Goal: Entertainment & Leisure: Consume media (video, audio)

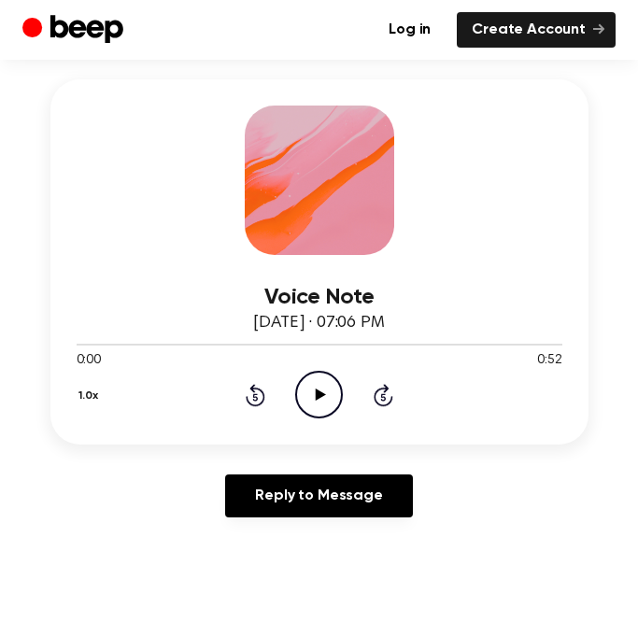
scroll to position [251, 0]
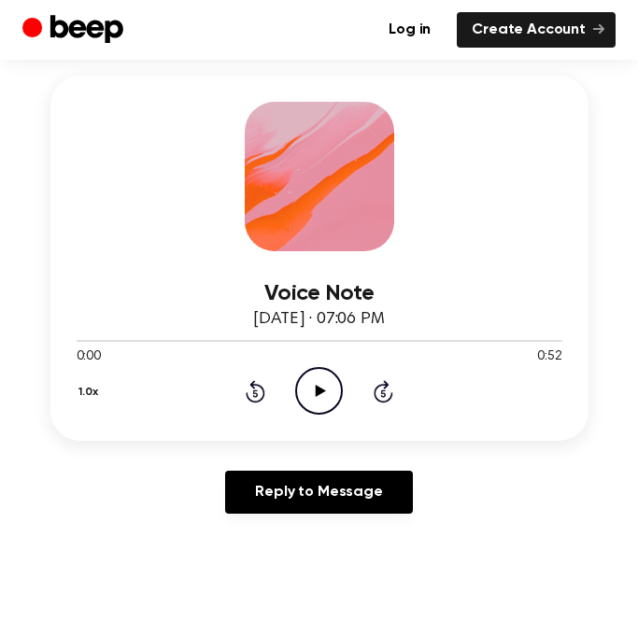
click at [316, 397] on icon "Play Audio" at bounding box center [319, 391] width 48 height 48
click at [257, 384] on icon at bounding box center [256, 391] width 20 height 22
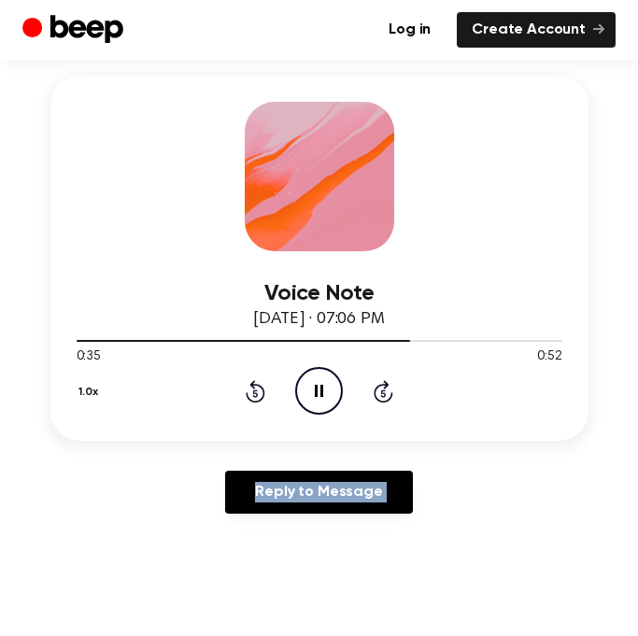
click at [257, 384] on icon at bounding box center [256, 391] width 20 height 22
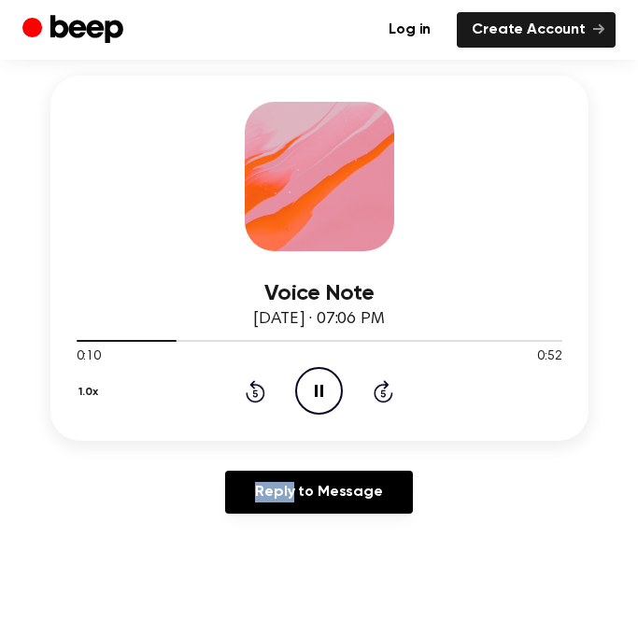
click at [257, 384] on icon at bounding box center [256, 391] width 20 height 22
click at [322, 402] on icon "Play Audio" at bounding box center [319, 391] width 48 height 48
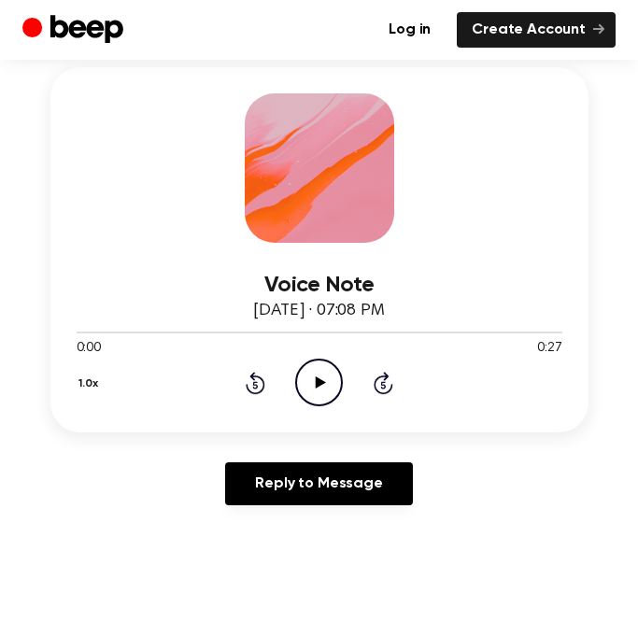
scroll to position [257, 0]
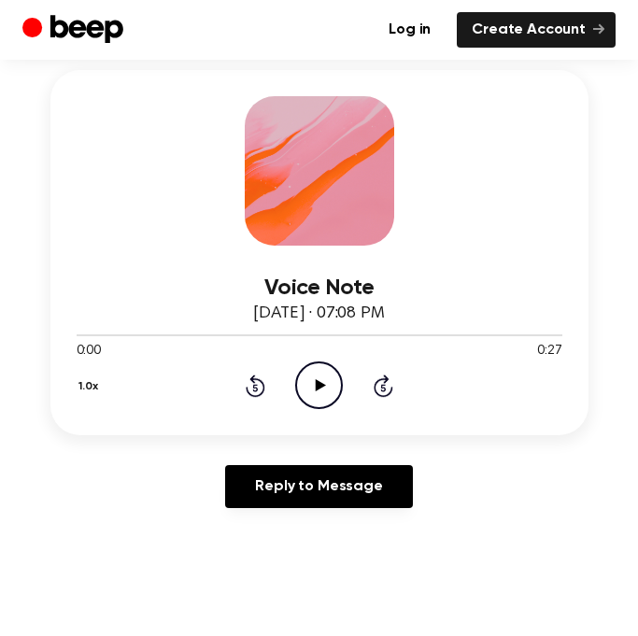
click at [319, 383] on icon at bounding box center [321, 385] width 10 height 12
click at [239, 383] on div "1.0x Rewind 5 seconds Pause Audio Skip 5 seconds" at bounding box center [320, 386] width 486 height 48
click at [256, 377] on icon "Rewind 5 seconds" at bounding box center [255, 386] width 21 height 24
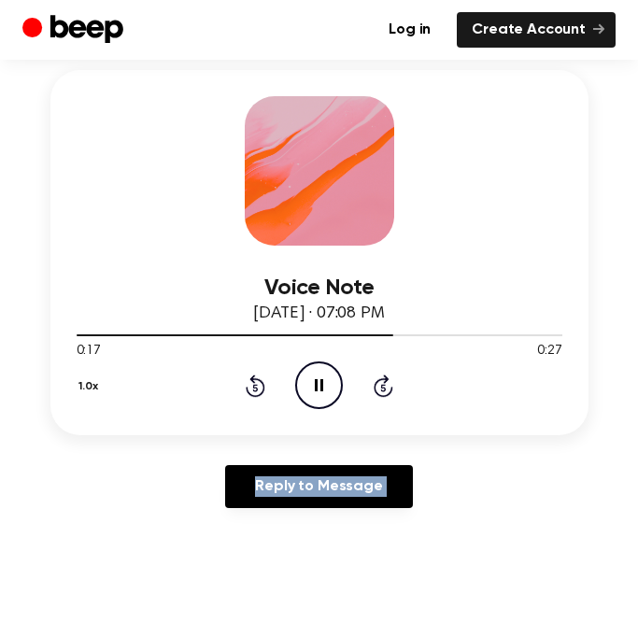
click at [256, 377] on icon "Rewind 5 seconds" at bounding box center [255, 386] width 21 height 24
click at [252, 380] on icon at bounding box center [256, 386] width 20 height 22
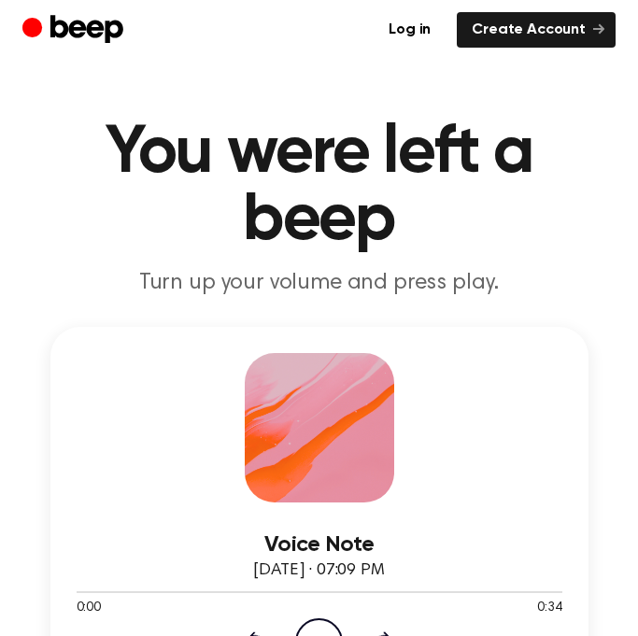
scroll to position [140, 0]
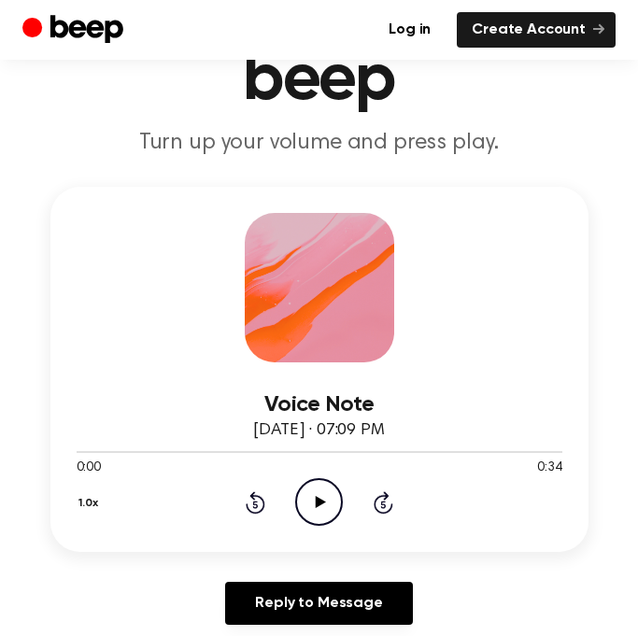
click at [334, 485] on circle at bounding box center [319, 502] width 46 height 46
click at [254, 501] on icon at bounding box center [255, 504] width 5 height 7
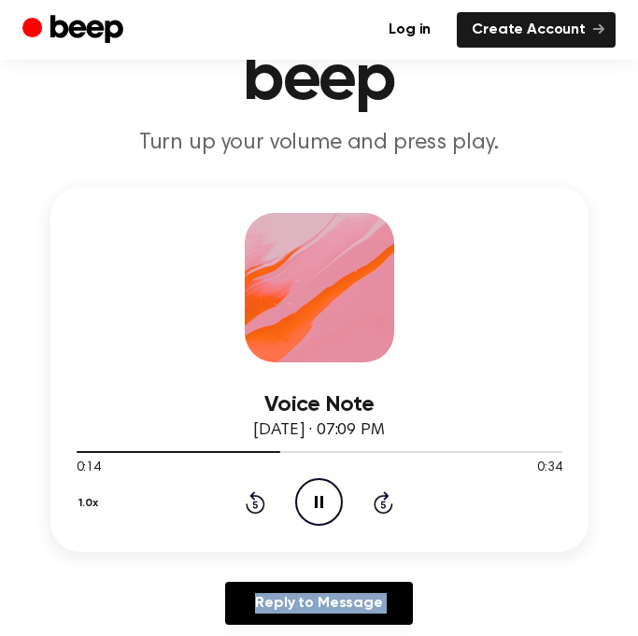
click at [254, 501] on icon at bounding box center [255, 504] width 5 height 7
click at [320, 493] on icon "Play Audio" at bounding box center [319, 502] width 48 height 48
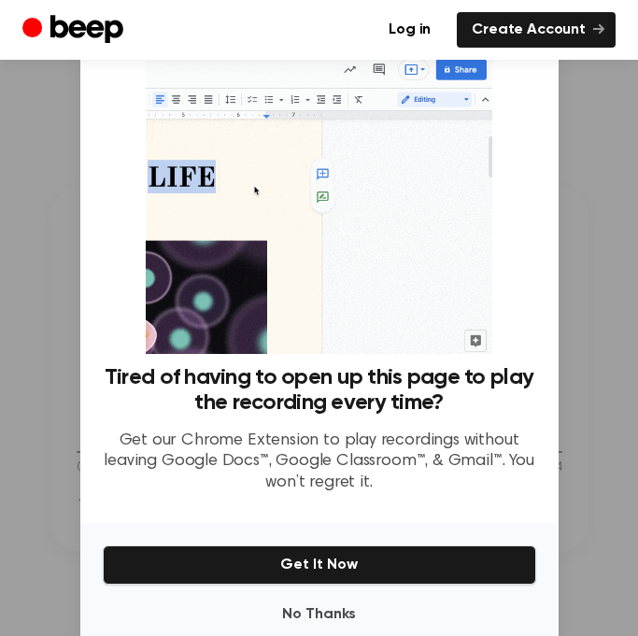
click at [616, 271] on div at bounding box center [319, 318] width 638 height 636
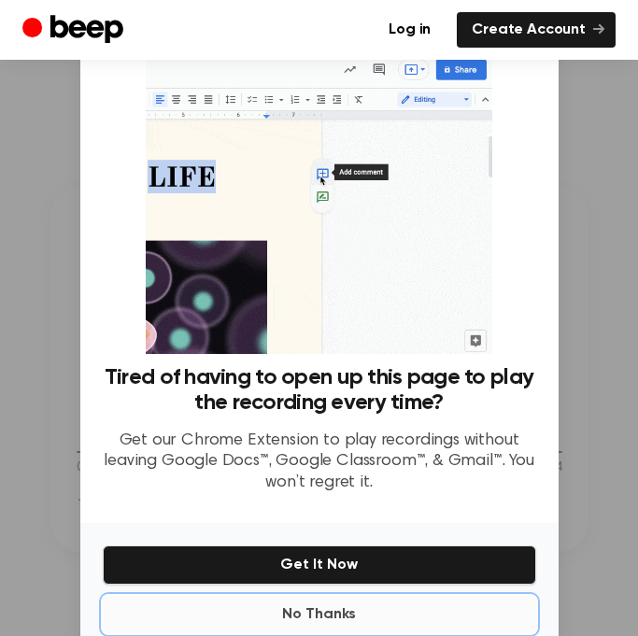
click at [330, 612] on button "No Thanks" at bounding box center [320, 614] width 434 height 37
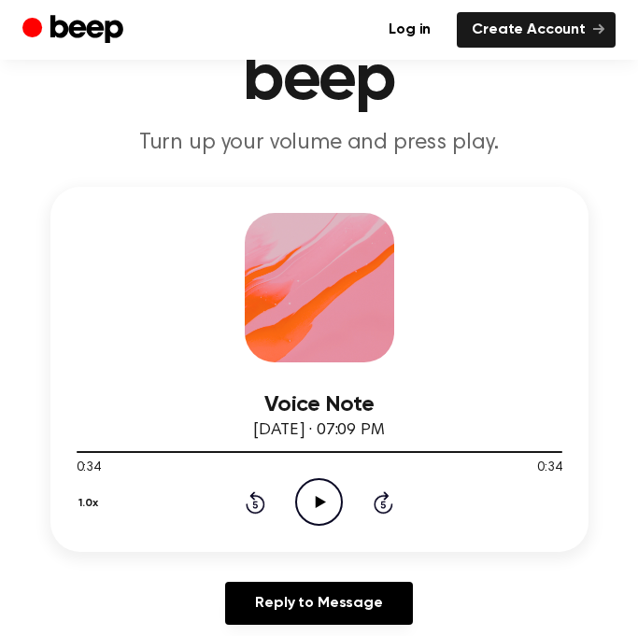
click at [305, 519] on icon "Play Audio" at bounding box center [319, 502] width 48 height 48
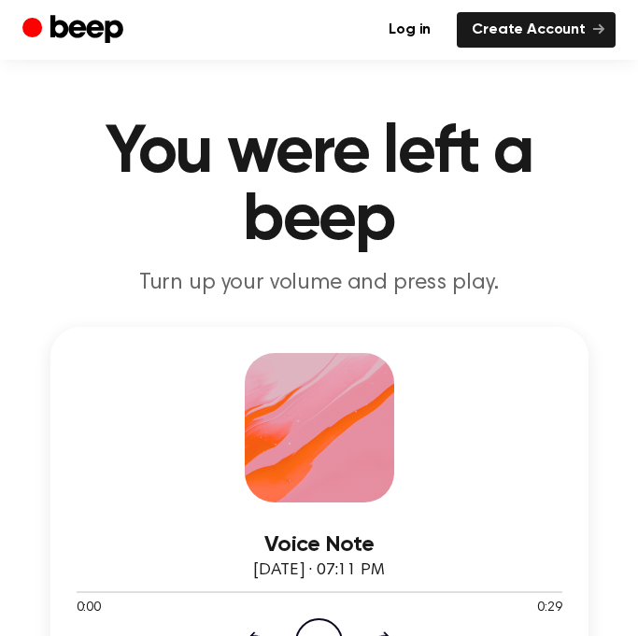
scroll to position [98, 0]
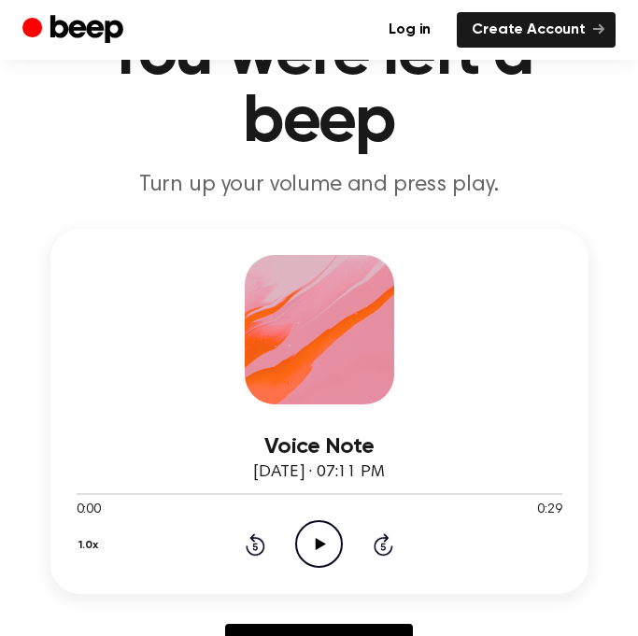
click at [320, 528] on icon "Play Audio" at bounding box center [319, 544] width 48 height 48
click at [321, 555] on icon "Play Audio" at bounding box center [319, 544] width 48 height 48
click at [254, 538] on icon at bounding box center [256, 545] width 20 height 22
click at [305, 534] on icon "Play Audio" at bounding box center [319, 544] width 48 height 48
click at [305, 534] on icon "Pause Audio" at bounding box center [319, 544] width 48 height 48
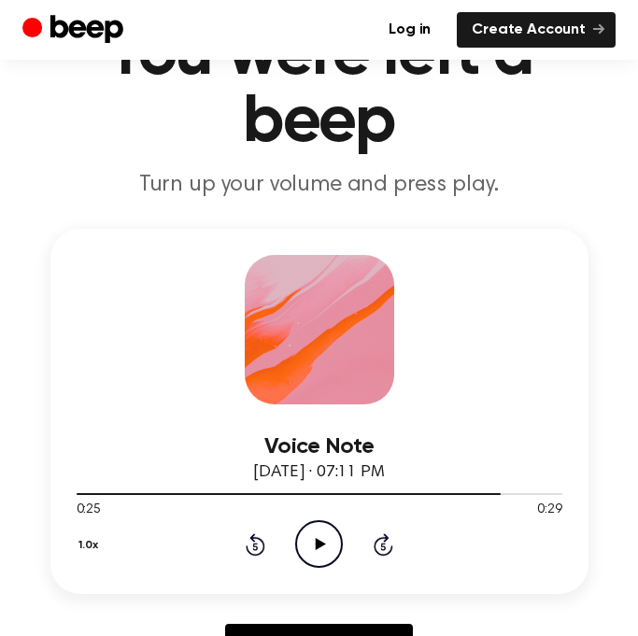
click at [563, 490] on div "Voice Note August 24, 2025 · 07:11 PM 0:25 0:29 Your browser does not support t…" at bounding box center [319, 411] width 538 height 365
click at [557, 492] on div at bounding box center [320, 493] width 486 height 15
click at [315, 544] on icon "Play Audio" at bounding box center [319, 544] width 48 height 48
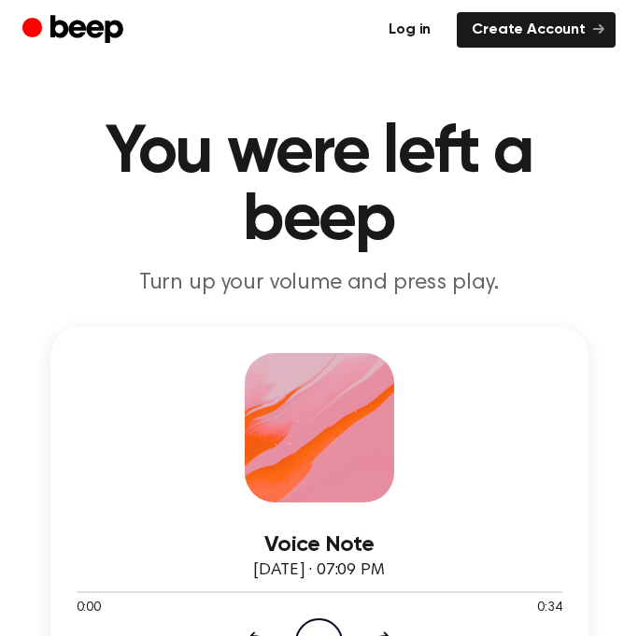
scroll to position [235, 0]
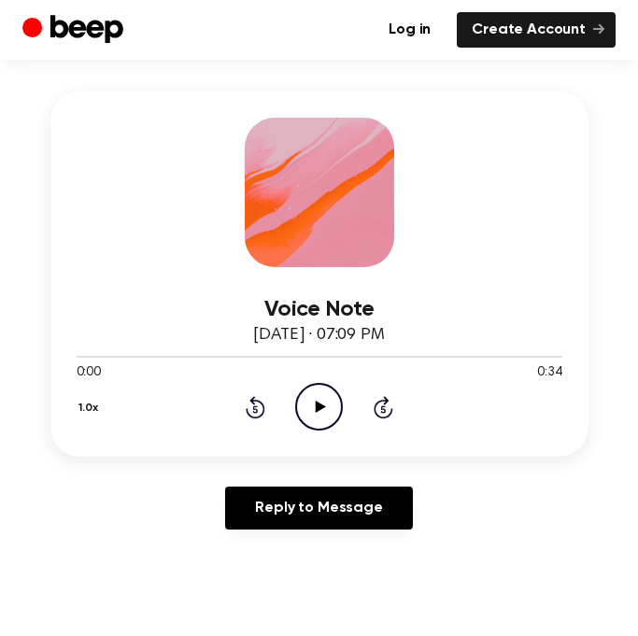
click at [317, 413] on icon "Play Audio" at bounding box center [319, 407] width 48 height 48
click at [317, 413] on icon "Pause Audio" at bounding box center [319, 407] width 48 height 48
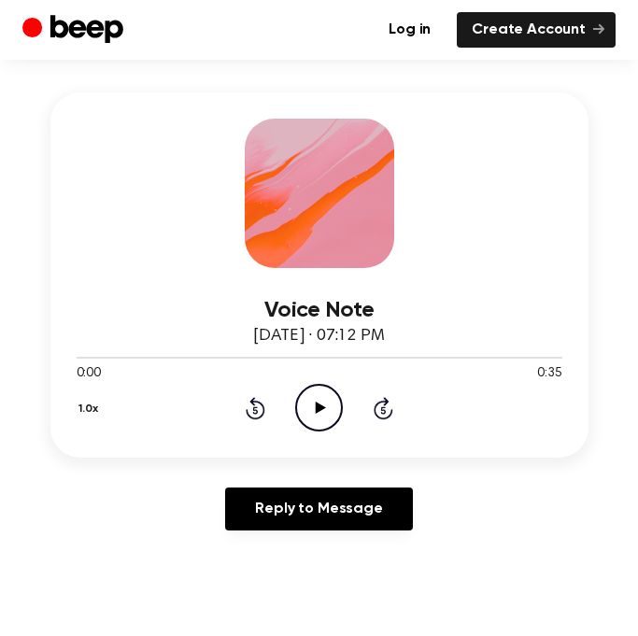
scroll to position [235, 0]
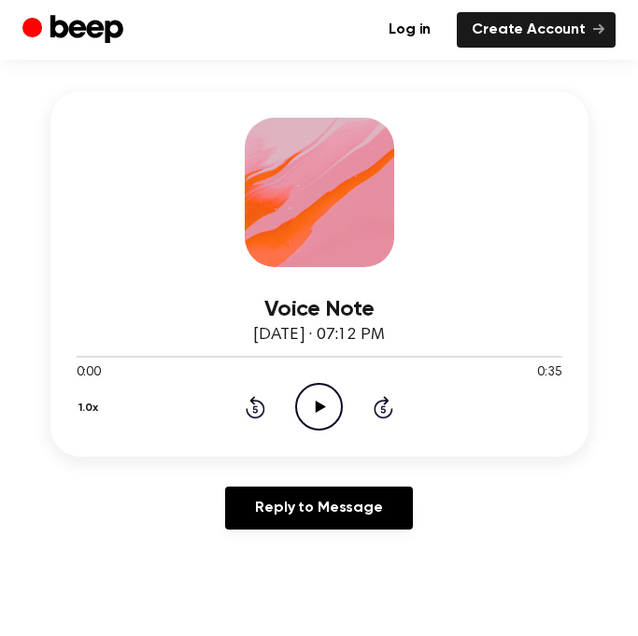
click at [328, 409] on icon "Play Audio" at bounding box center [319, 407] width 48 height 48
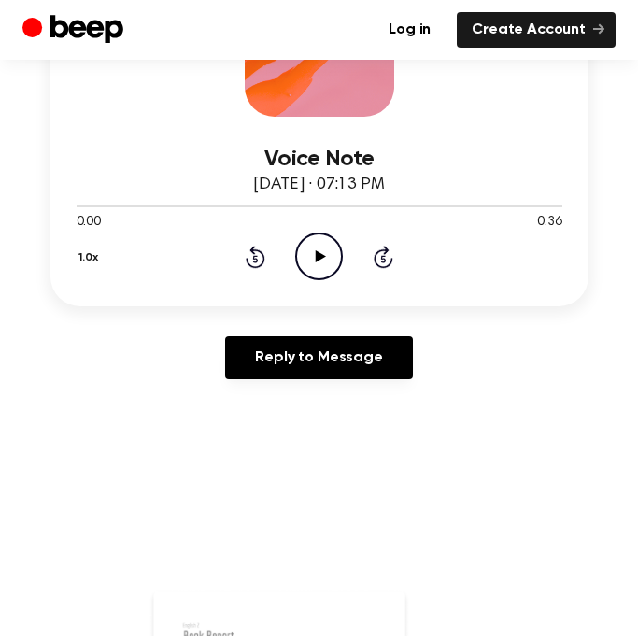
scroll to position [387, 0]
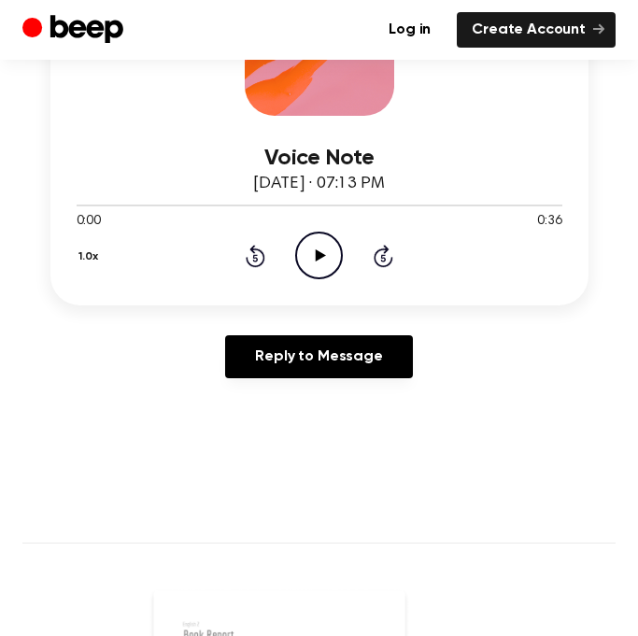
click at [330, 259] on icon "Play Audio" at bounding box center [319, 256] width 48 height 48
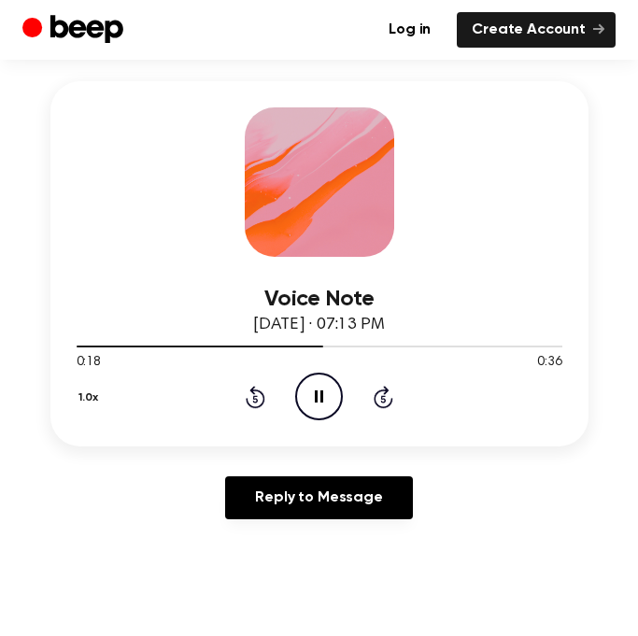
scroll to position [247, 0]
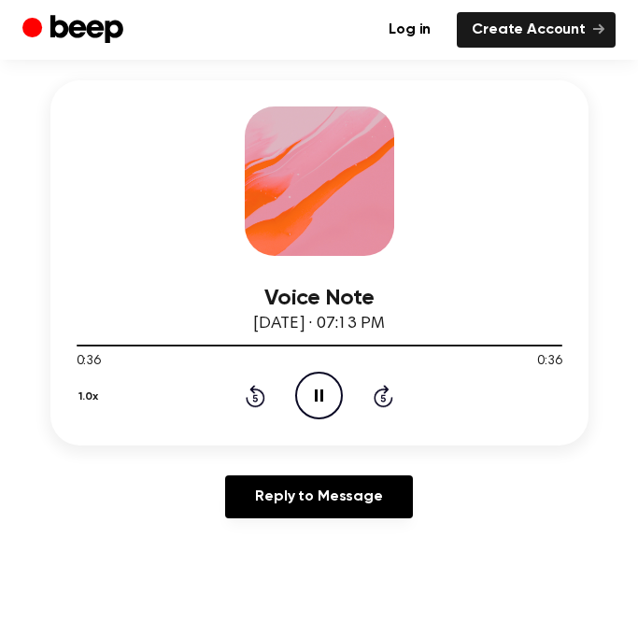
click at [245, 404] on icon "Rewind 5 seconds" at bounding box center [255, 396] width 21 height 24
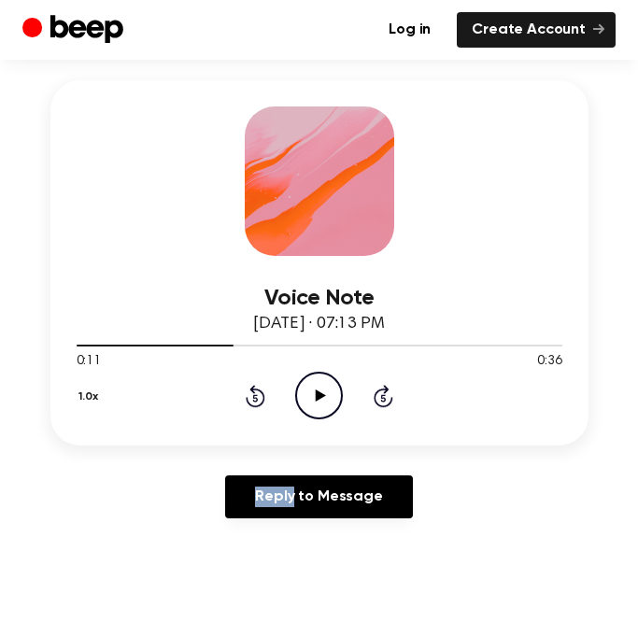
click at [245, 404] on icon "Rewind 5 seconds" at bounding box center [255, 396] width 21 height 24
click at [318, 397] on icon at bounding box center [321, 396] width 10 height 12
click at [326, 414] on icon "Pause Audio" at bounding box center [319, 396] width 48 height 48
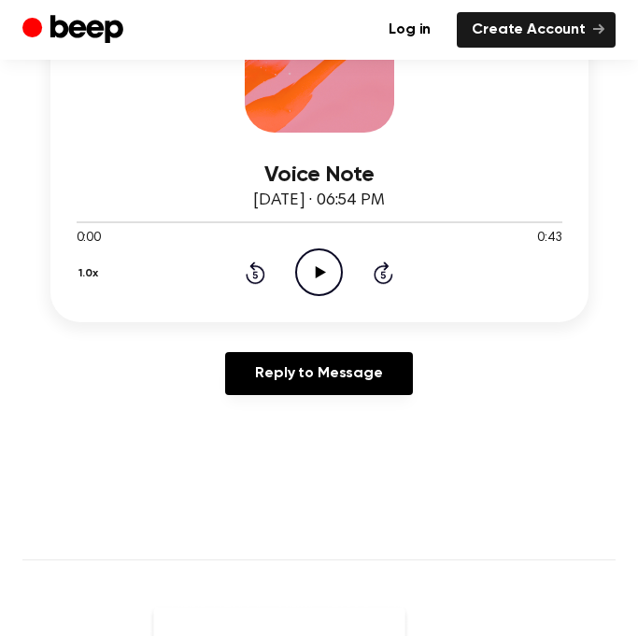
scroll to position [259, 0]
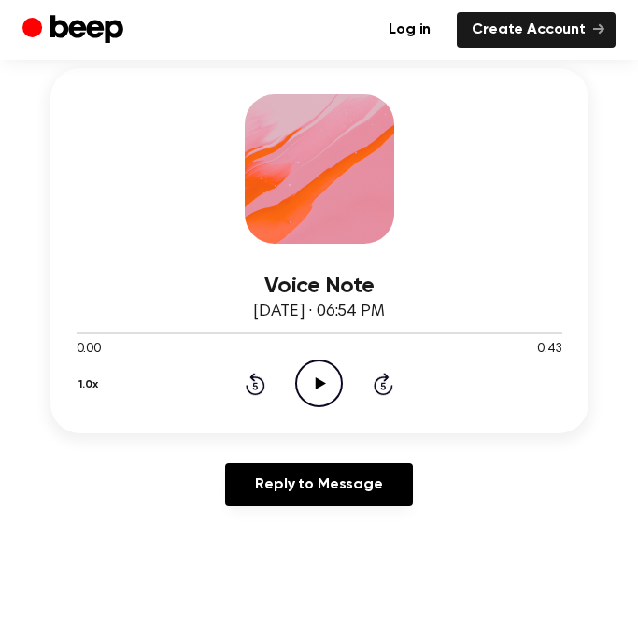
click at [313, 367] on icon "Play Audio" at bounding box center [319, 384] width 48 height 48
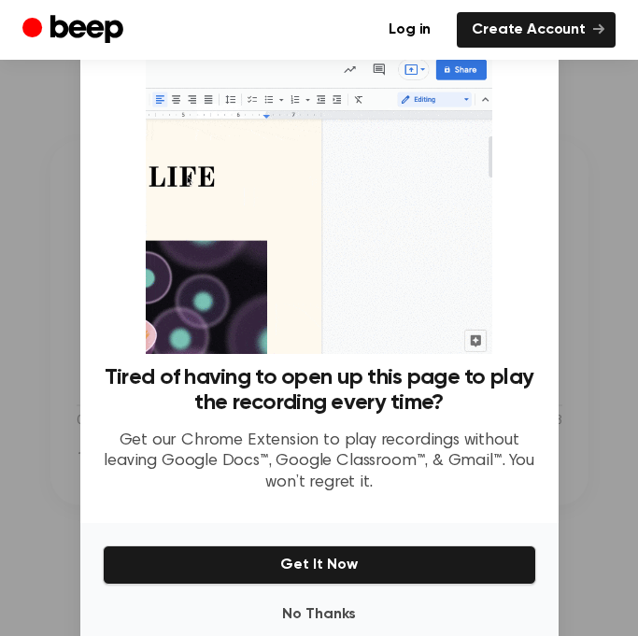
scroll to position [160, 0]
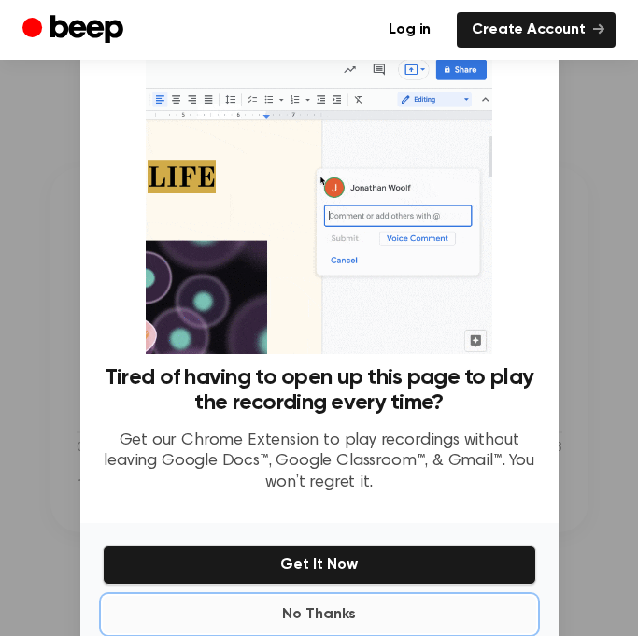
click at [272, 605] on button "No Thanks" at bounding box center [320, 614] width 434 height 37
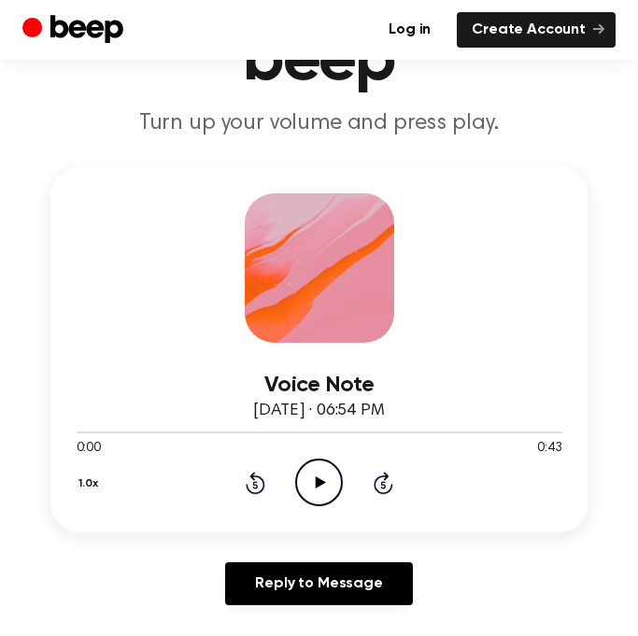
click at [316, 480] on icon at bounding box center [321, 483] width 10 height 12
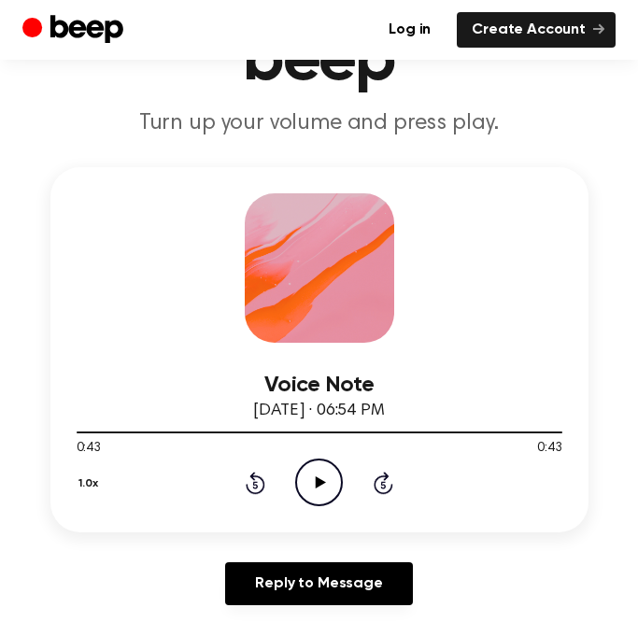
click at [331, 476] on icon "Play Audio" at bounding box center [319, 483] width 48 height 48
click at [328, 475] on icon "Pause Audio" at bounding box center [319, 483] width 48 height 48
click at [309, 475] on icon "Play Audio" at bounding box center [319, 483] width 48 height 48
